Goal: Information Seeking & Learning: Learn about a topic

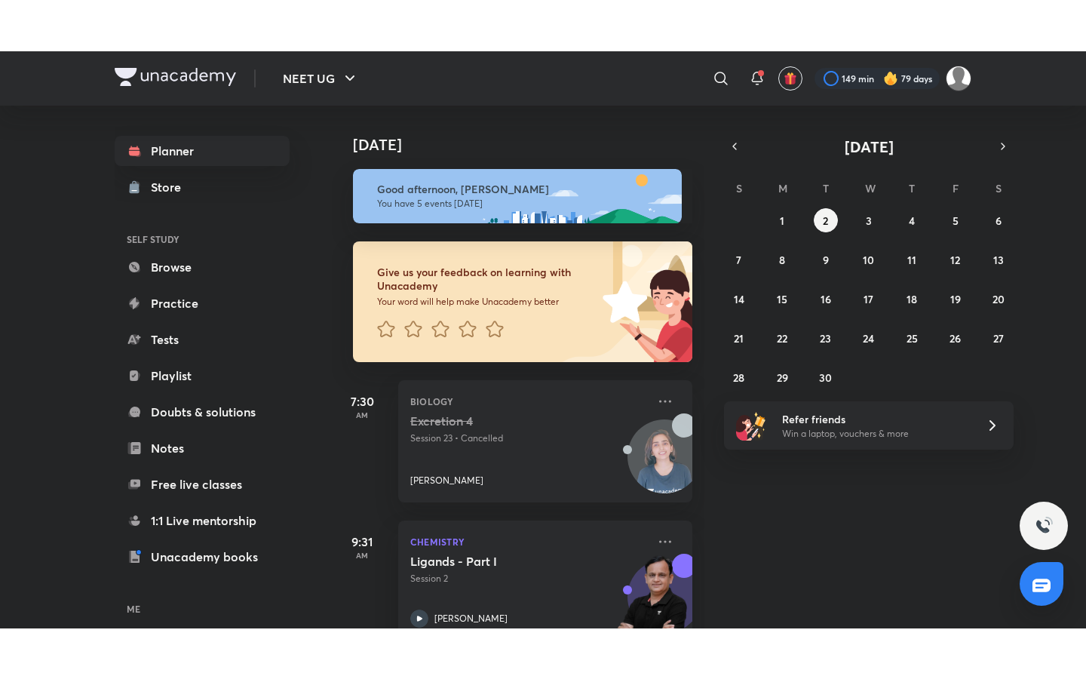
scroll to position [458, 0]
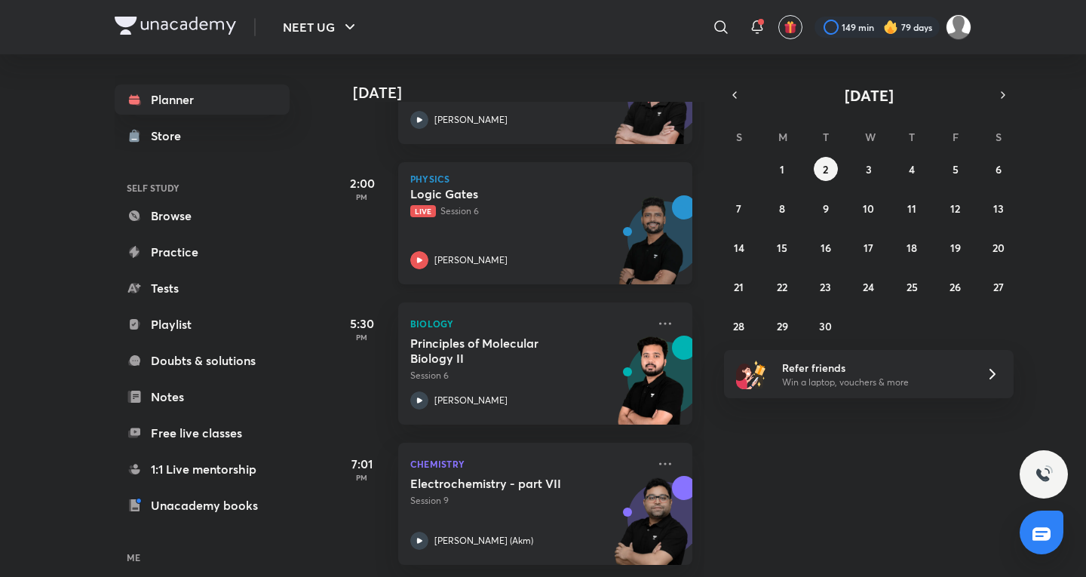
click at [609, 195] on img at bounding box center [650, 247] width 83 height 104
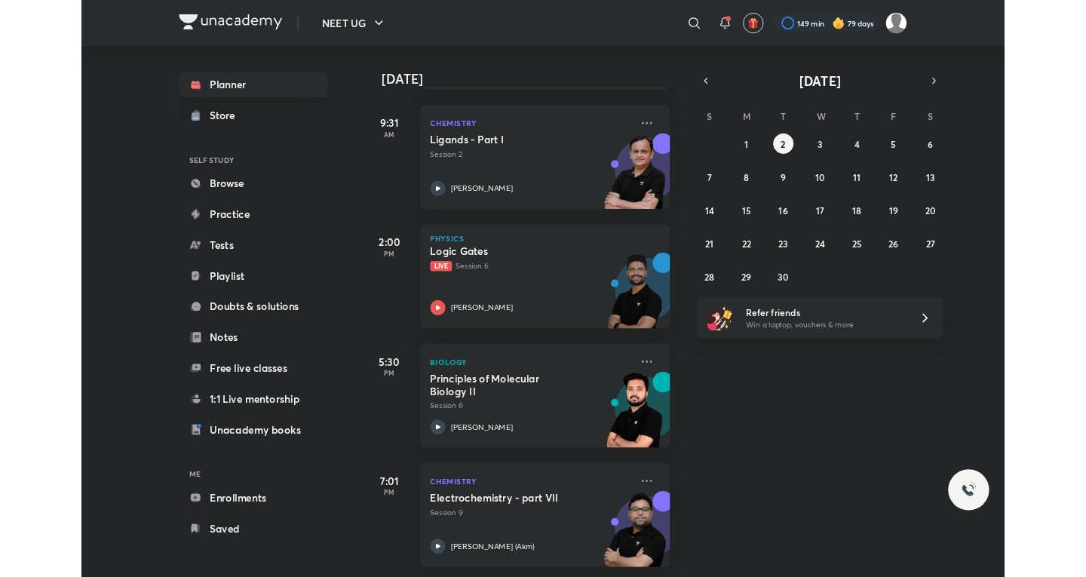
scroll to position [357, 0]
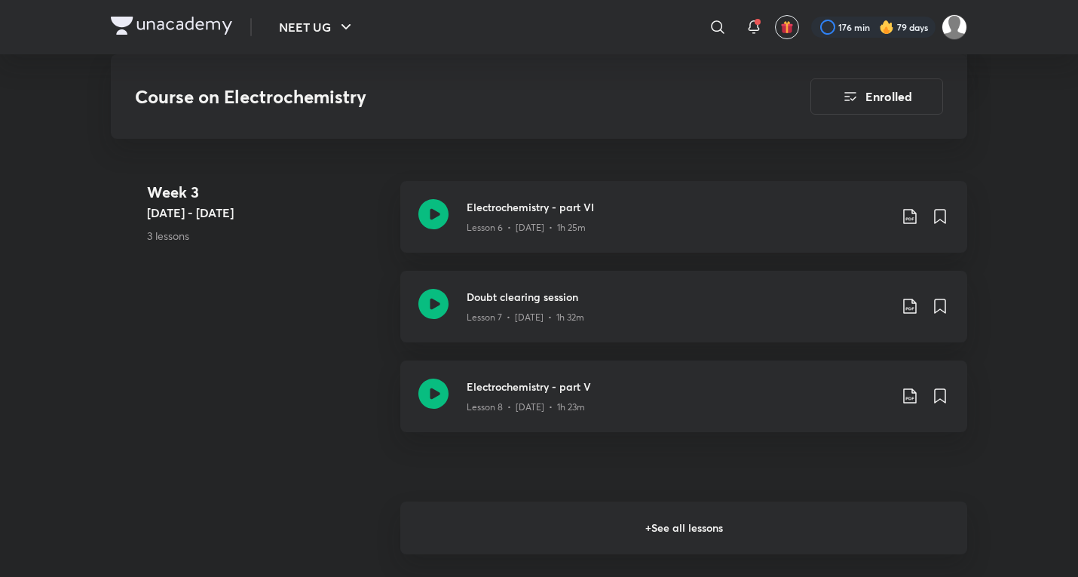
scroll to position [1358, 0]
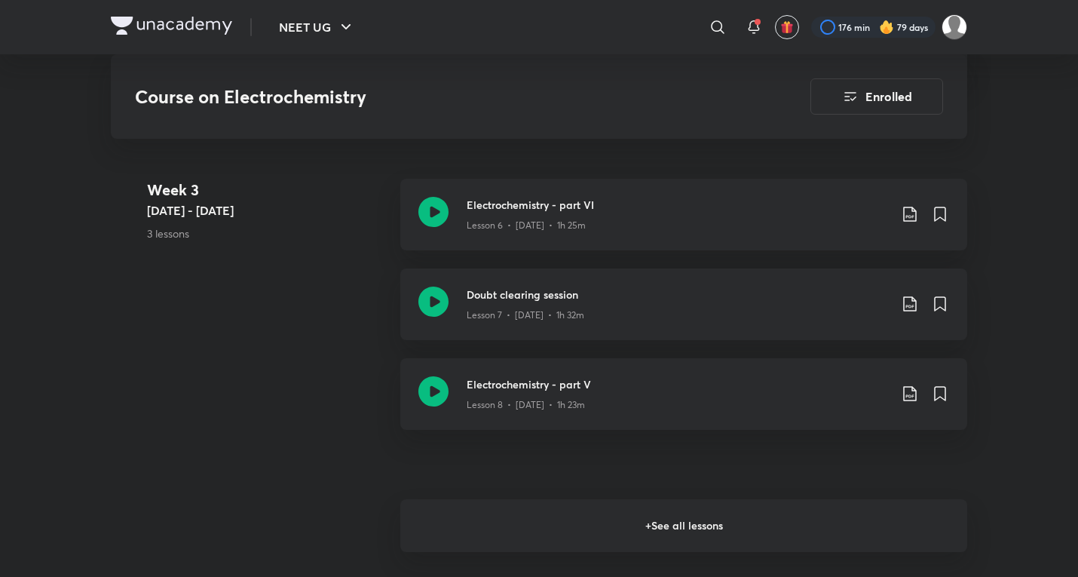
click at [663, 510] on h6 "+ See all lessons" at bounding box center [683, 525] width 567 height 53
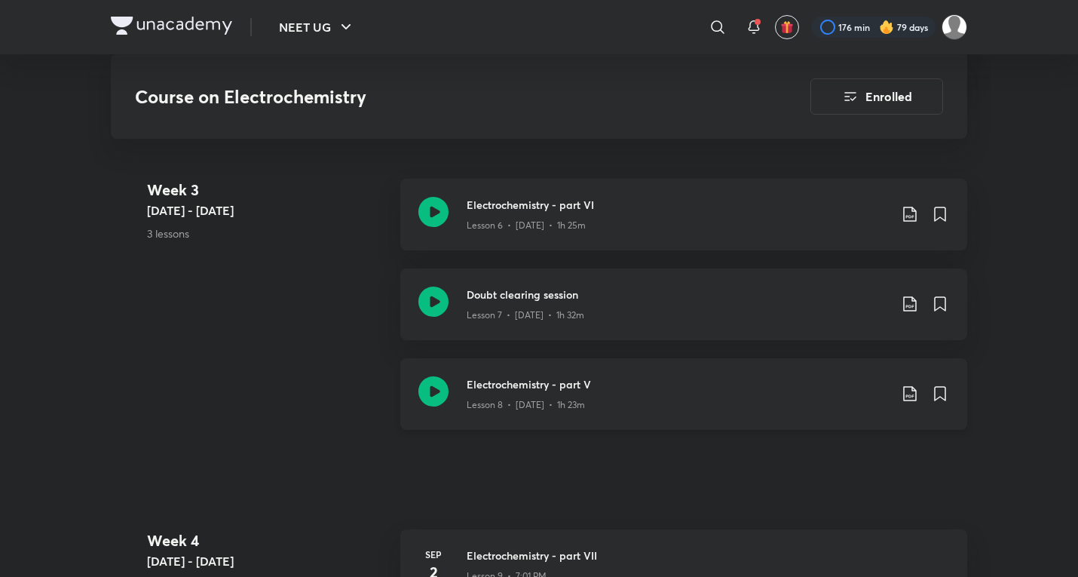
click at [634, 403] on div "Electrochemistry - part V Lesson 8 • Aug 31 • 1h 23m" at bounding box center [683, 394] width 567 height 72
